Goal: Task Accomplishment & Management: Use online tool/utility

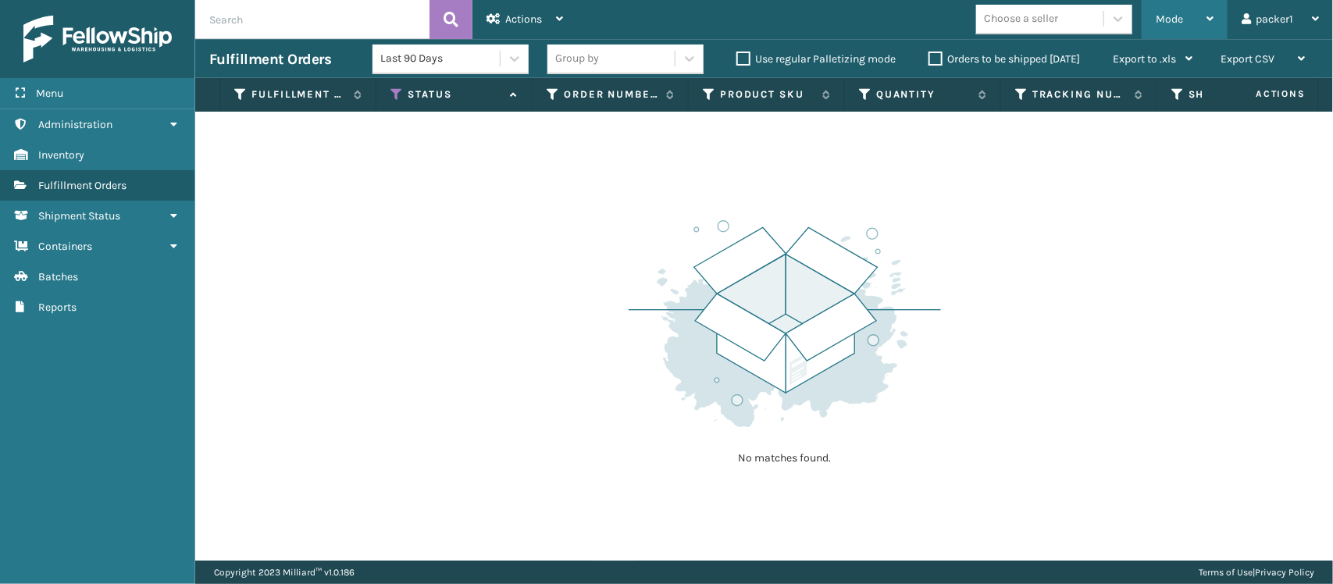
click at [1173, 24] on span "Mode" at bounding box center [1169, 18] width 27 height 13
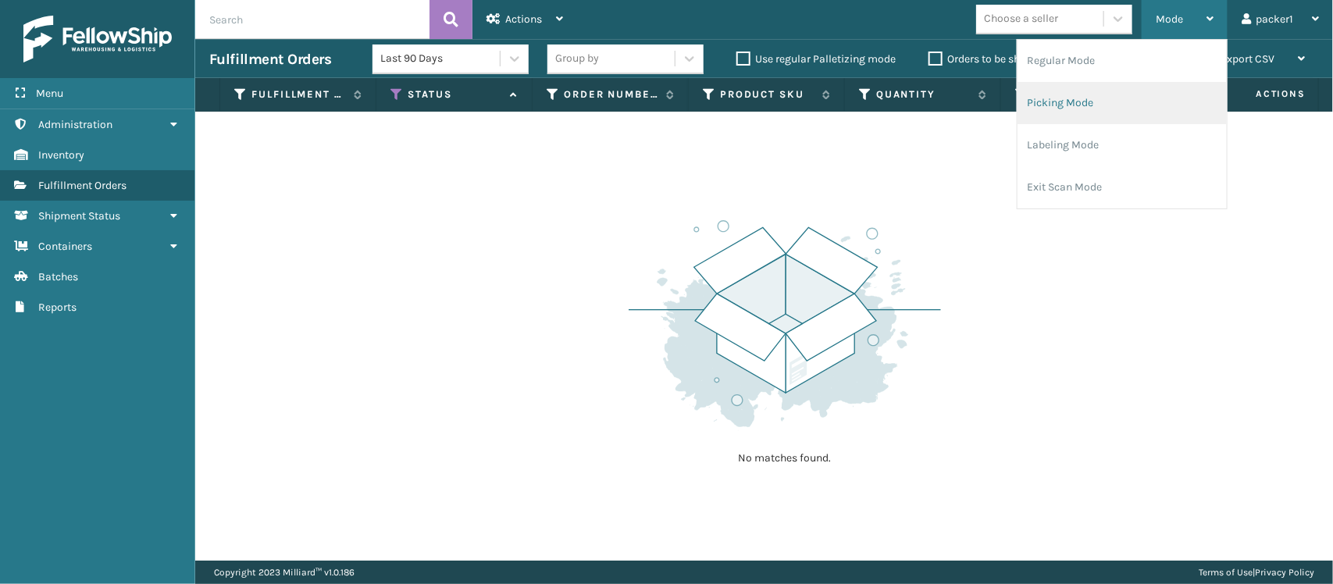
click at [1127, 100] on li "Picking Mode" at bounding box center [1122, 103] width 209 height 42
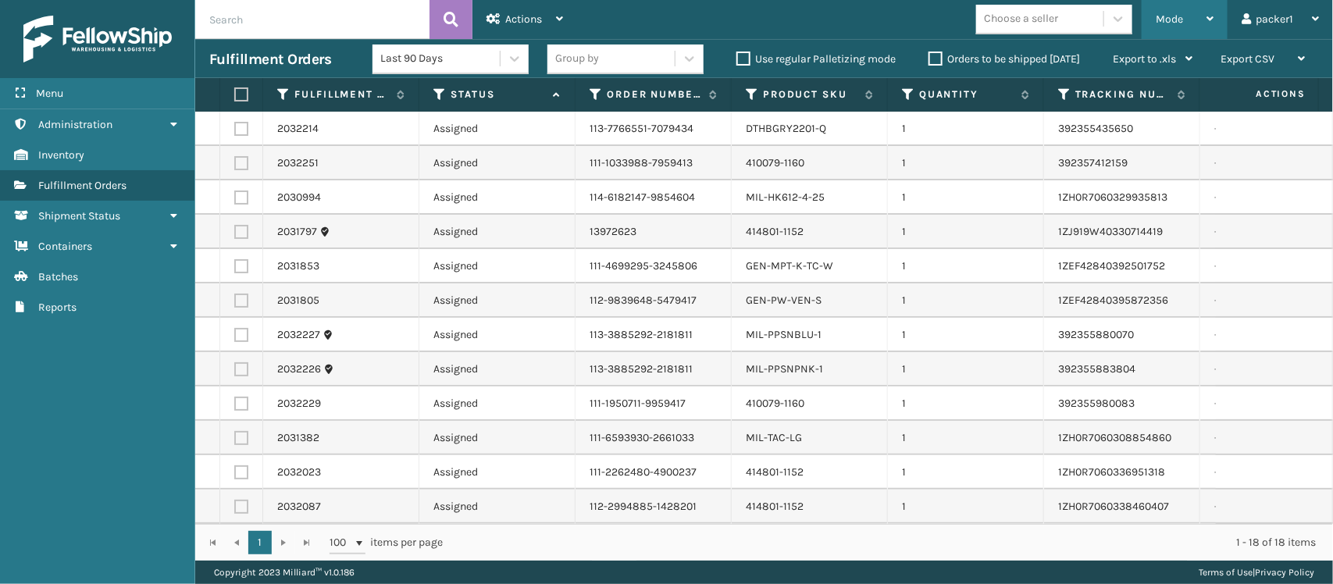
click at [1162, 17] on span "Mode" at bounding box center [1169, 18] width 27 height 13
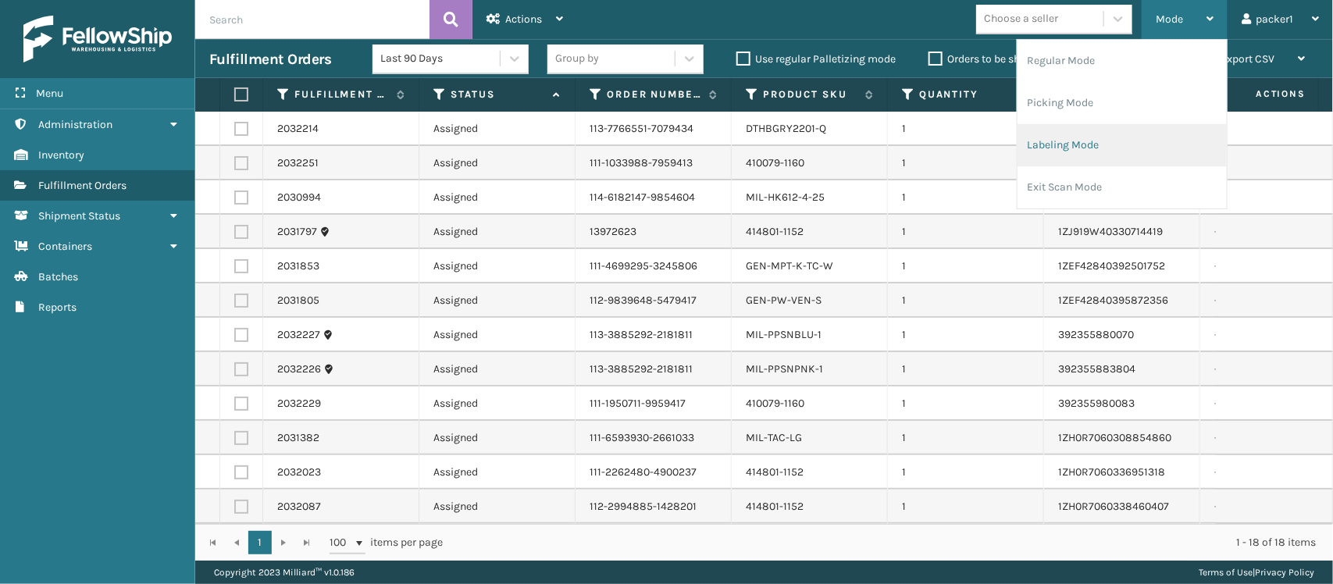
click at [1079, 143] on li "Labeling Mode" at bounding box center [1122, 145] width 209 height 42
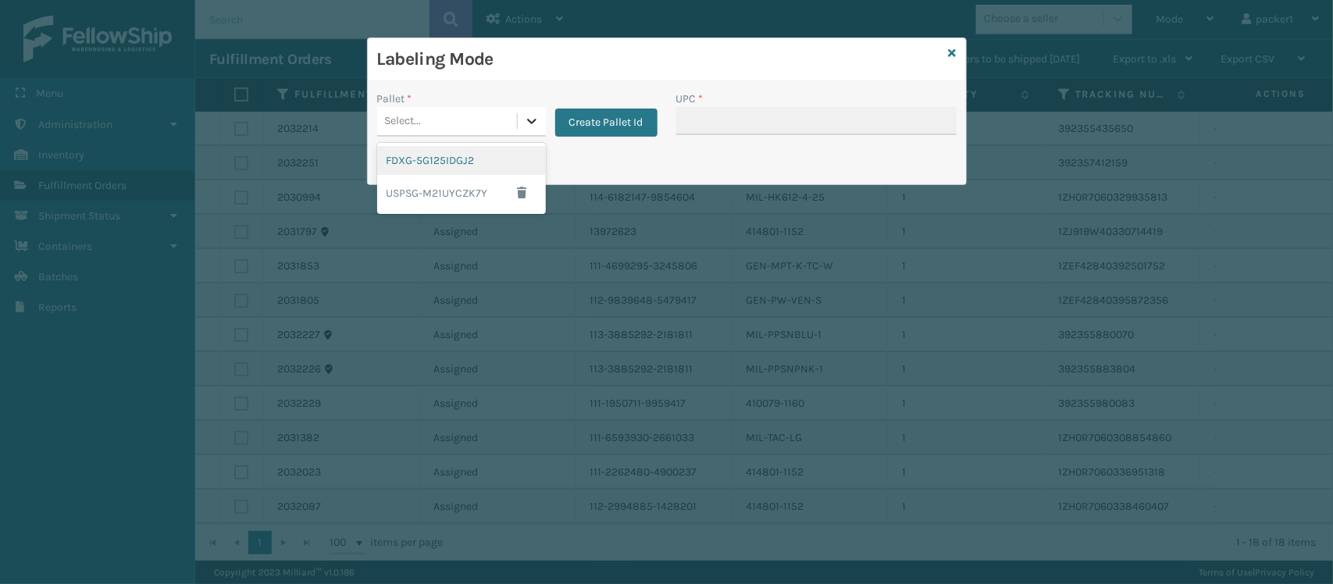
click at [530, 123] on icon at bounding box center [531, 121] width 9 height 5
click at [470, 161] on div "FDXG-5G125IDGJ2" at bounding box center [461, 160] width 169 height 29
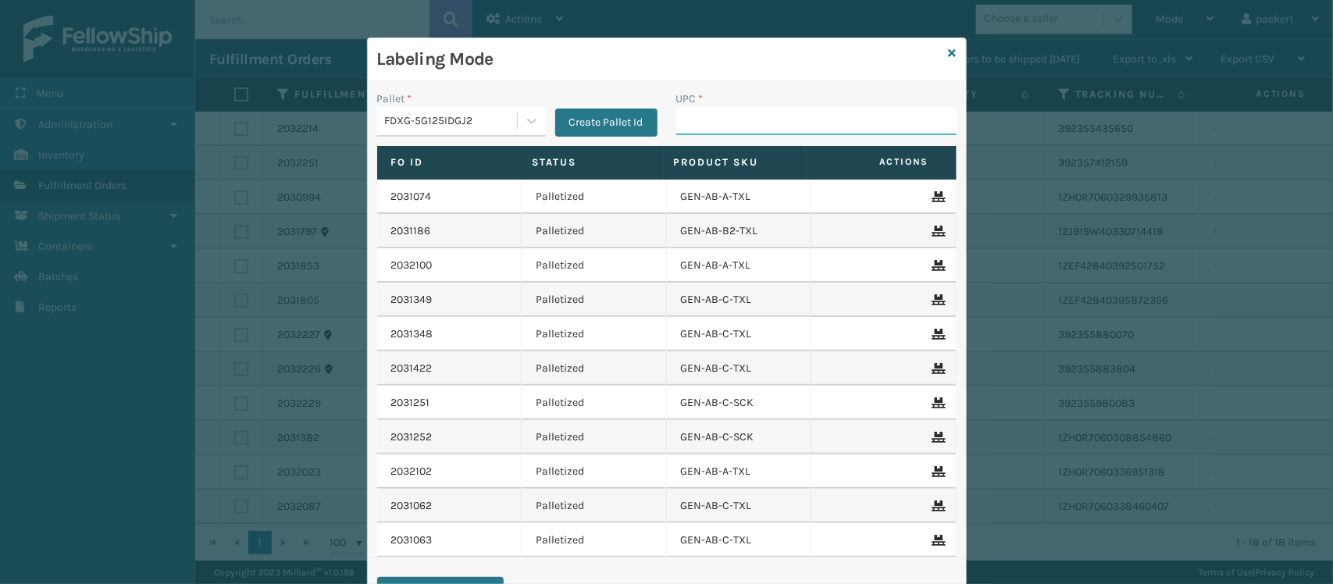
click at [728, 125] on input "UPC *" at bounding box center [816, 121] width 280 height 28
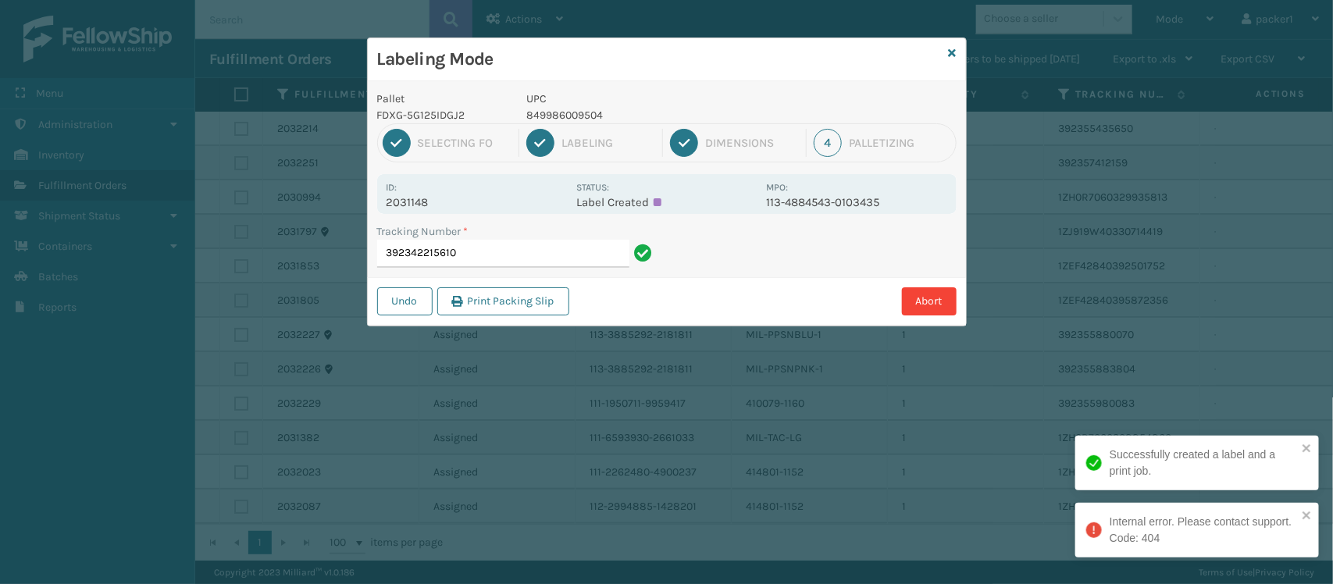
type input "392342215610"
